Goal: Information Seeking & Learning: Understand process/instructions

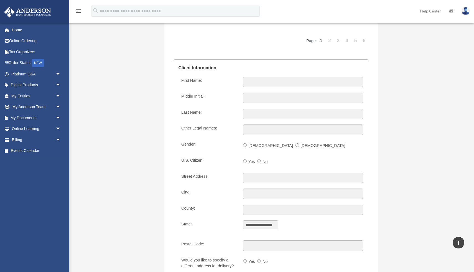
scroll to position [413, 0]
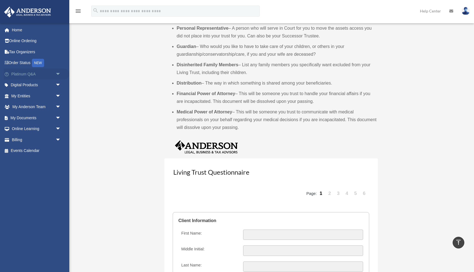
click at [39, 72] on link "Platinum Q&A arrow_drop_down" at bounding box center [36, 73] width 65 height 11
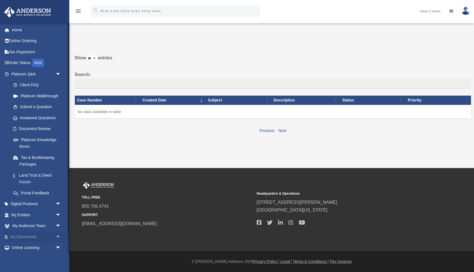
click at [57, 237] on span "arrow_drop_down" at bounding box center [60, 236] width 11 height 11
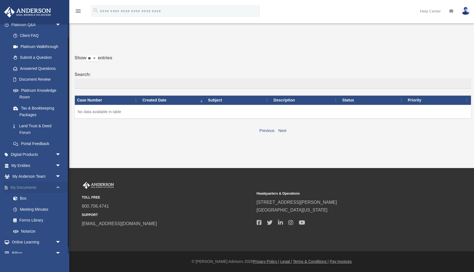
scroll to position [67, 0]
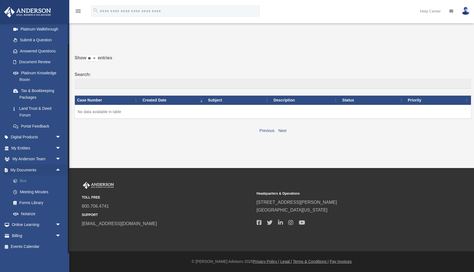
click at [28, 183] on link "Box" at bounding box center [39, 180] width 62 height 11
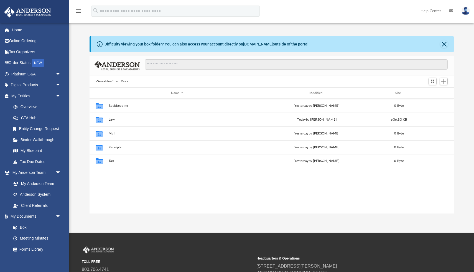
scroll to position [126, 364]
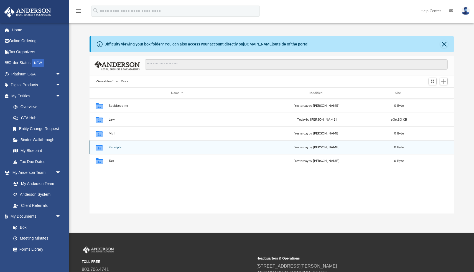
click at [120, 148] on button "Receipts" at bounding box center [177, 148] width 137 height 4
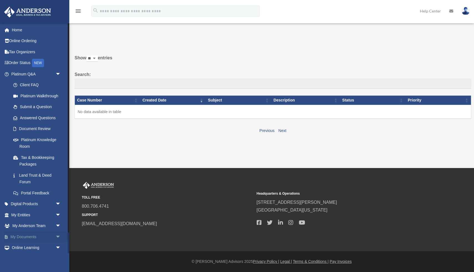
click at [33, 236] on link "My Documents arrow_drop_down" at bounding box center [36, 236] width 65 height 11
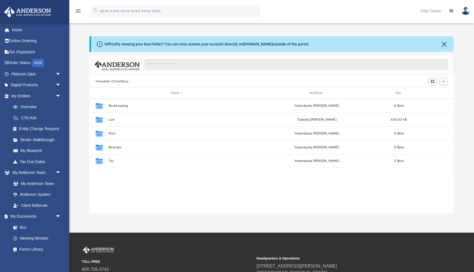
scroll to position [126, 364]
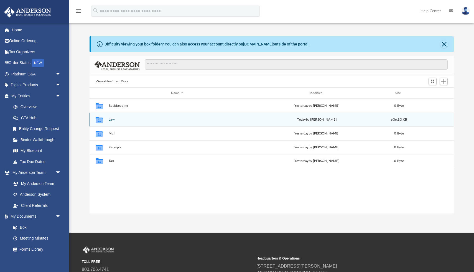
click at [108, 120] on div "Collaborated Folder Law today by Zoe Doyle 636.83 KB" at bounding box center [272, 120] width 364 height 14
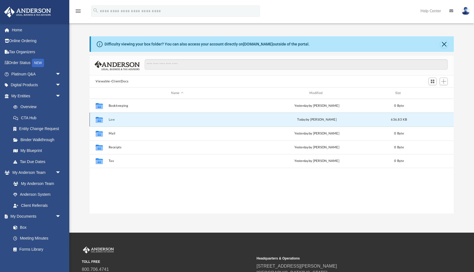
click at [98, 120] on icon "grid" at bounding box center [99, 120] width 7 height 4
click at [147, 122] on div "Collaborated Folder Law today by Zoe Doyle 636.83 KB" at bounding box center [272, 120] width 364 height 14
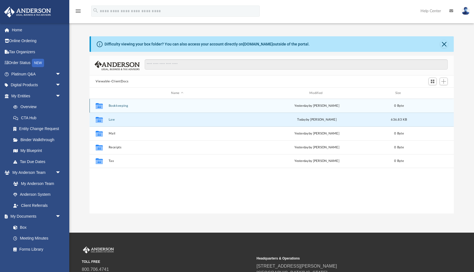
click at [127, 103] on div "Collaborated Folder Bookkeeping yesterday by Charles Rogler 0 Byte" at bounding box center [272, 106] width 364 height 14
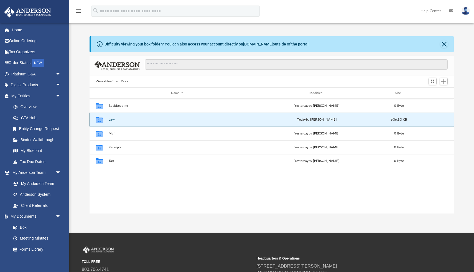
click at [111, 119] on button "Law" at bounding box center [177, 120] width 137 height 4
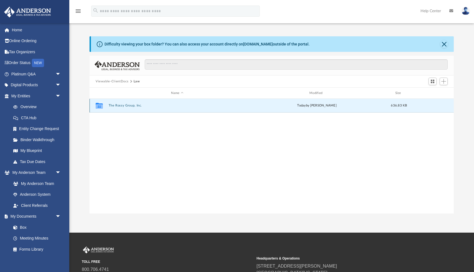
click at [120, 107] on button "The Rossy Group, Inc." at bounding box center [177, 106] width 137 height 4
click at [141, 107] on button "The Rossy Group, Inc. - EIN Notice.pdf" at bounding box center [177, 106] width 137 height 4
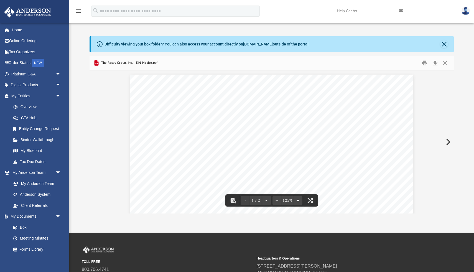
click at [169, 153] on div "An o ﬀ icial website of the United States Government Here's how you know Help E…" at bounding box center [271, 258] width 283 height 366
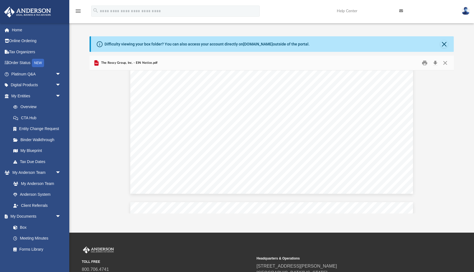
scroll to position [247, 0]
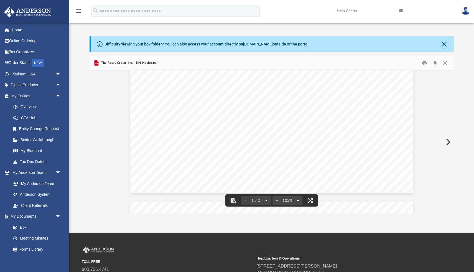
drag, startPoint x: 247, startPoint y: 92, endPoint x: 266, endPoint y: 92, distance: 18.8
click at [266, 92] on div "An o ﬀ icial website of the United States Government Here's how you know Help E…" at bounding box center [271, 10] width 283 height 366
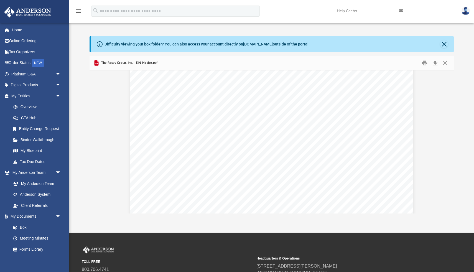
scroll to position [605, 0]
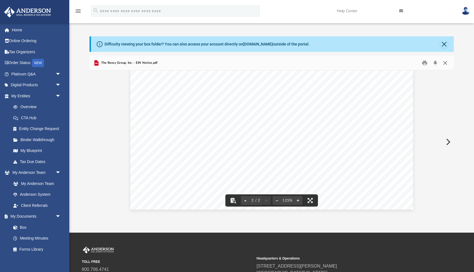
click at [444, 63] on button "Close" at bounding box center [445, 63] width 10 height 9
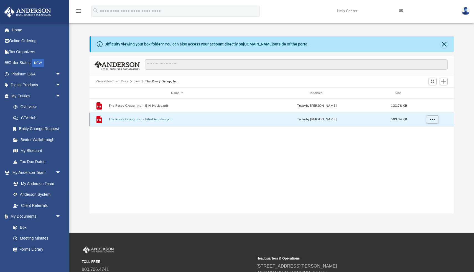
click at [154, 120] on button "The Rossy Group, Inc. - Filed Articles.pdf" at bounding box center [177, 120] width 137 height 4
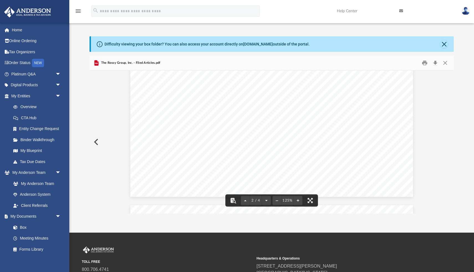
scroll to position [564, 0]
click at [424, 62] on button "Print" at bounding box center [424, 63] width 11 height 9
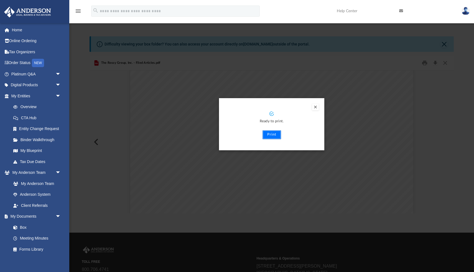
click at [277, 134] on button "Print" at bounding box center [271, 134] width 19 height 9
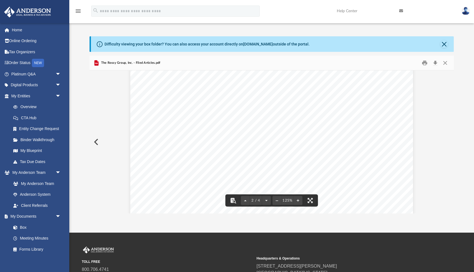
click at [96, 139] on button "Preview" at bounding box center [96, 142] width 12 height 16
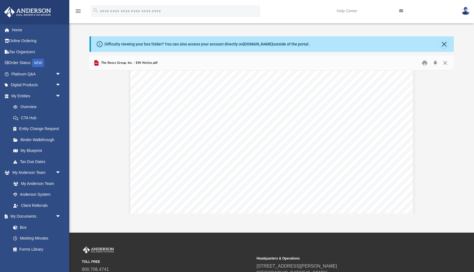
scroll to position [605, 0]
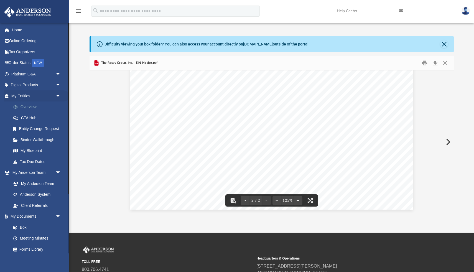
click at [23, 104] on link "Overview" at bounding box center [39, 106] width 62 height 11
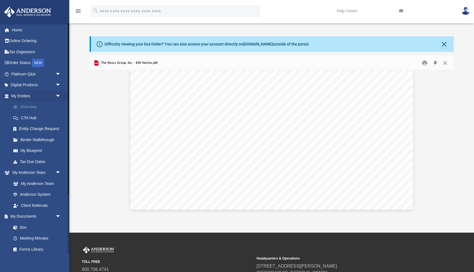
click at [27, 106] on link "Overview" at bounding box center [39, 106] width 62 height 11
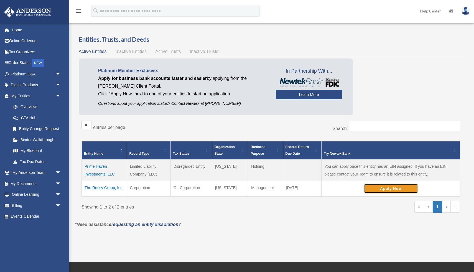
click at [374, 189] on button "Apply Now" at bounding box center [391, 188] width 54 height 9
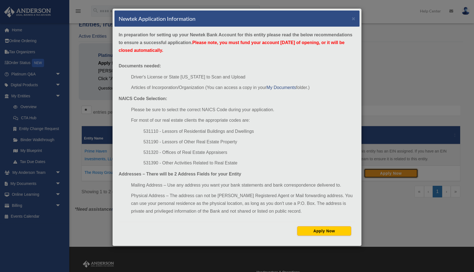
scroll to position [94, 0]
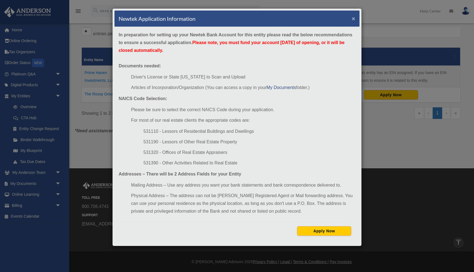
click at [354, 20] on button "×" at bounding box center [354, 19] width 4 height 6
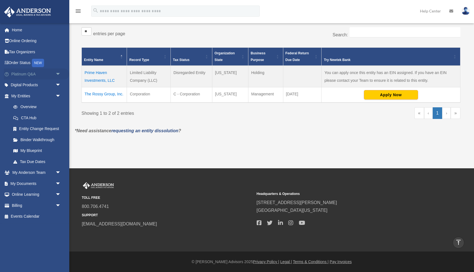
click at [36, 76] on link "Platinum Q&A arrow_drop_down" at bounding box center [36, 73] width 65 height 11
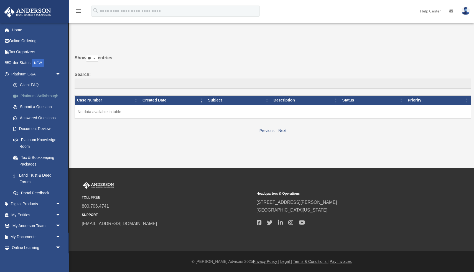
click at [41, 96] on link "Platinum Walkthrough" at bounding box center [39, 95] width 62 height 11
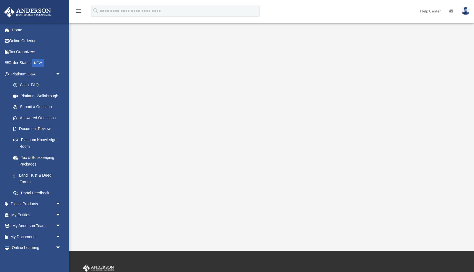
click at [442, 148] on div "<span data-mce-type="bookmark" style="display: inline-block; width: 0px; overfl…" at bounding box center [271, 130] width 392 height 190
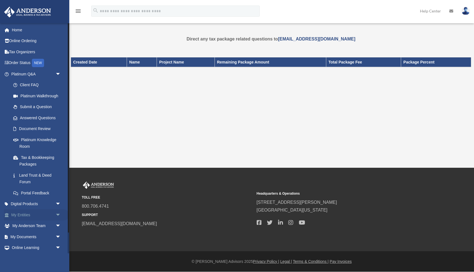
click at [27, 215] on link "My Entities arrow_drop_down" at bounding box center [36, 214] width 65 height 11
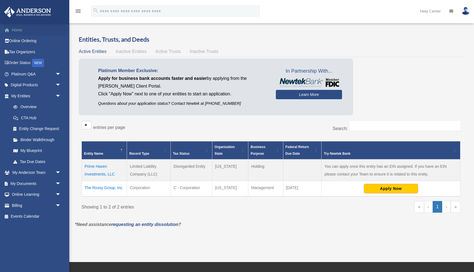
click at [17, 32] on link "Home" at bounding box center [36, 29] width 65 height 11
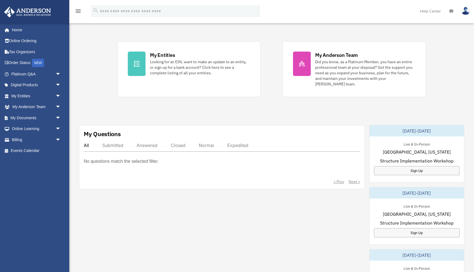
scroll to position [94, 0]
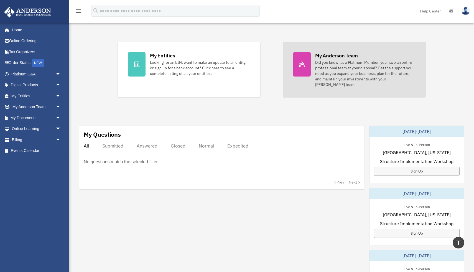
click at [392, 67] on div "Did you know, as a Platinum Member, you have an entire professional team at you…" at bounding box center [365, 74] width 100 height 28
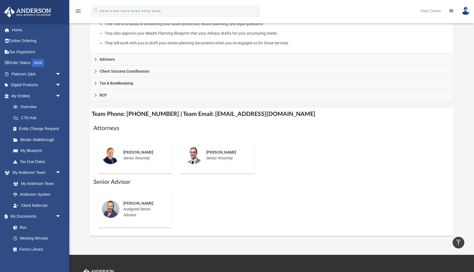
scroll to position [125, 0]
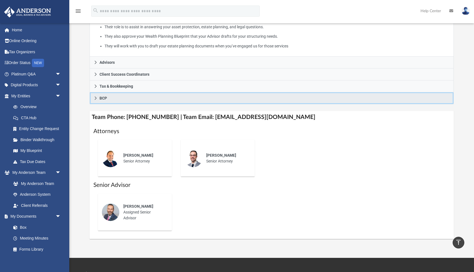
click at [100, 96] on span "BCP" at bounding box center [103, 98] width 7 height 4
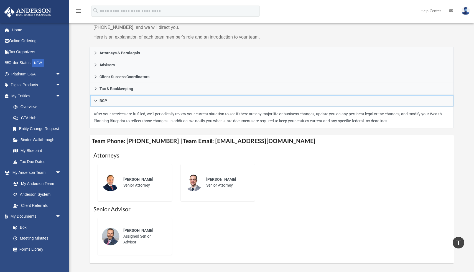
scroll to position [58, 0]
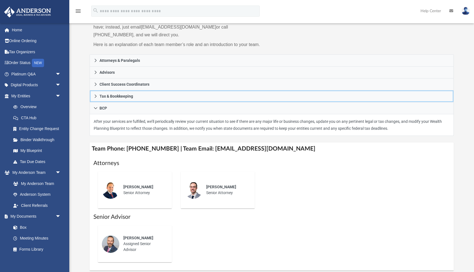
click at [100, 96] on span "Tax & Bookkeeping" at bounding box center [117, 96] width 34 height 4
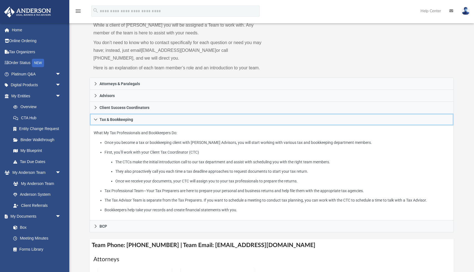
scroll to position [34, 0]
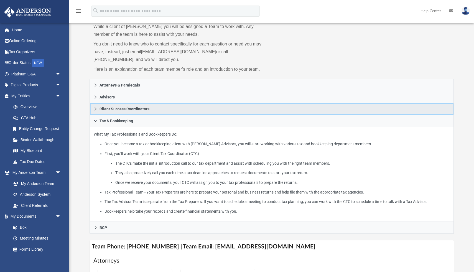
click at [108, 106] on link "Client Success Coordinators" at bounding box center [272, 109] width 364 height 12
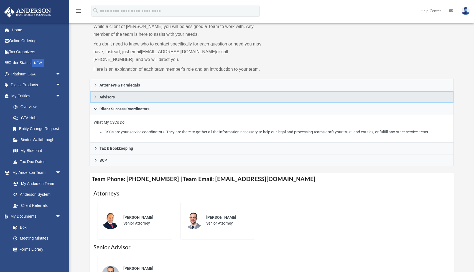
click at [114, 97] on span "Advisors" at bounding box center [107, 97] width 15 height 4
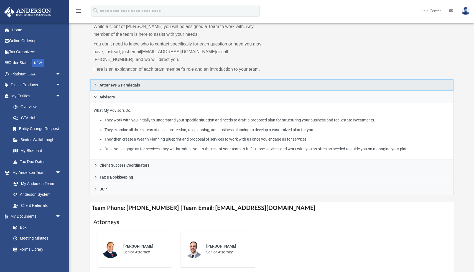
click at [99, 85] on link "Attorneys & Paralegals" at bounding box center [272, 85] width 364 height 12
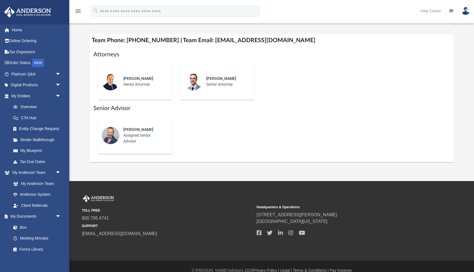
scroll to position [209, 0]
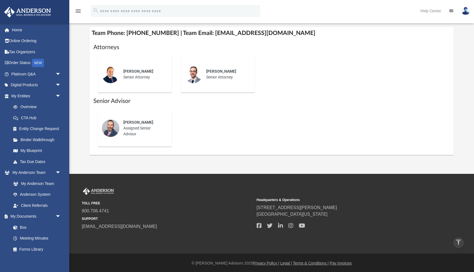
click at [195, 78] on img at bounding box center [194, 74] width 18 height 18
click at [220, 71] on span "Preston Knight" at bounding box center [221, 71] width 30 height 4
drag, startPoint x: 220, startPoint y: 77, endPoint x: 208, endPoint y: 76, distance: 12.2
click at [220, 77] on div "Preston Knight Senior Attorney" at bounding box center [226, 74] width 49 height 19
drag, startPoint x: 132, startPoint y: 71, endPoint x: 127, endPoint y: 80, distance: 9.9
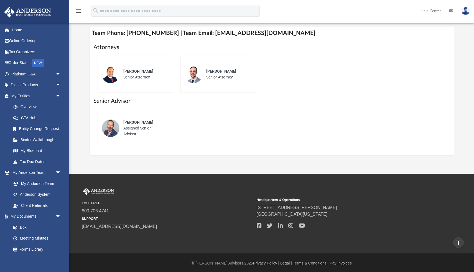
click at [131, 72] on div "Tyson Wade" at bounding box center [143, 71] width 41 height 6
click at [129, 119] on div "Corey Posgay Assigned Senior Advisor" at bounding box center [143, 128] width 49 height 25
click at [47, 139] on link "Binder Walkthrough" at bounding box center [39, 139] width 62 height 11
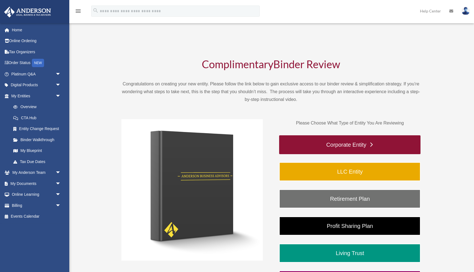
click at [343, 139] on link "Corporate Entity" at bounding box center [349, 144] width 141 height 19
